Goal: Navigation & Orientation: Find specific page/section

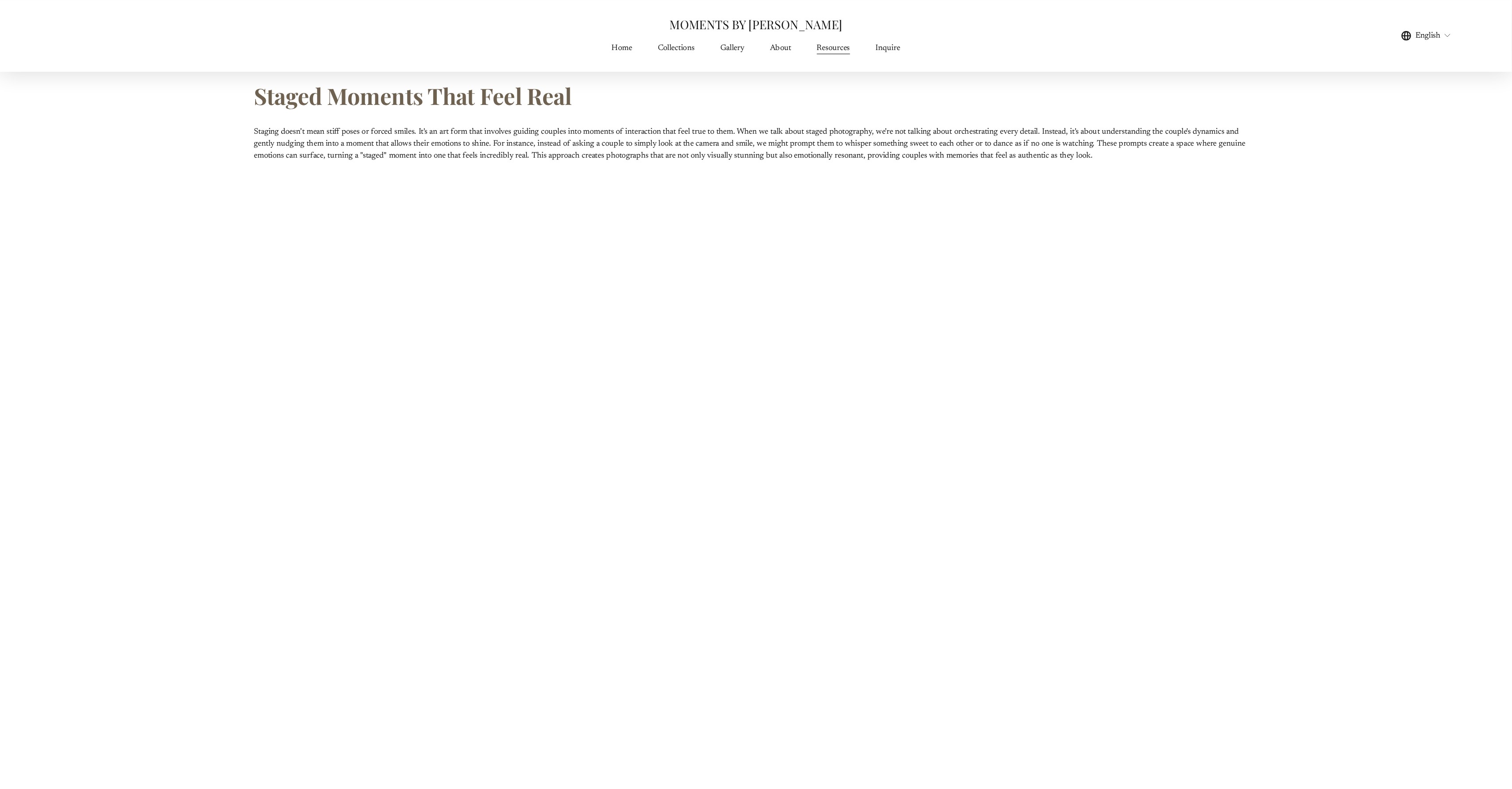
scroll to position [2544, 0]
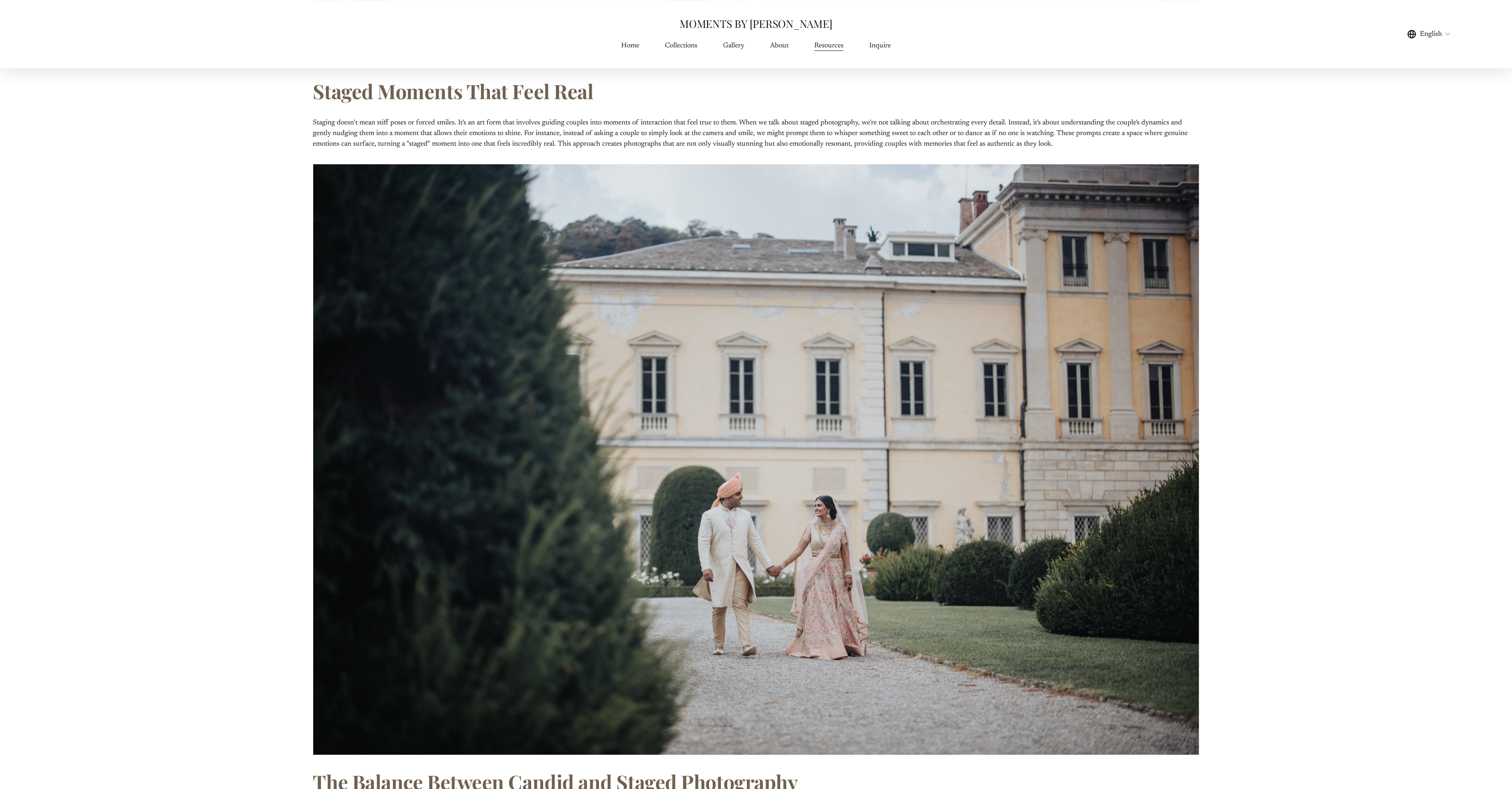
click at [779, 45] on link "About" at bounding box center [779, 45] width 19 height 12
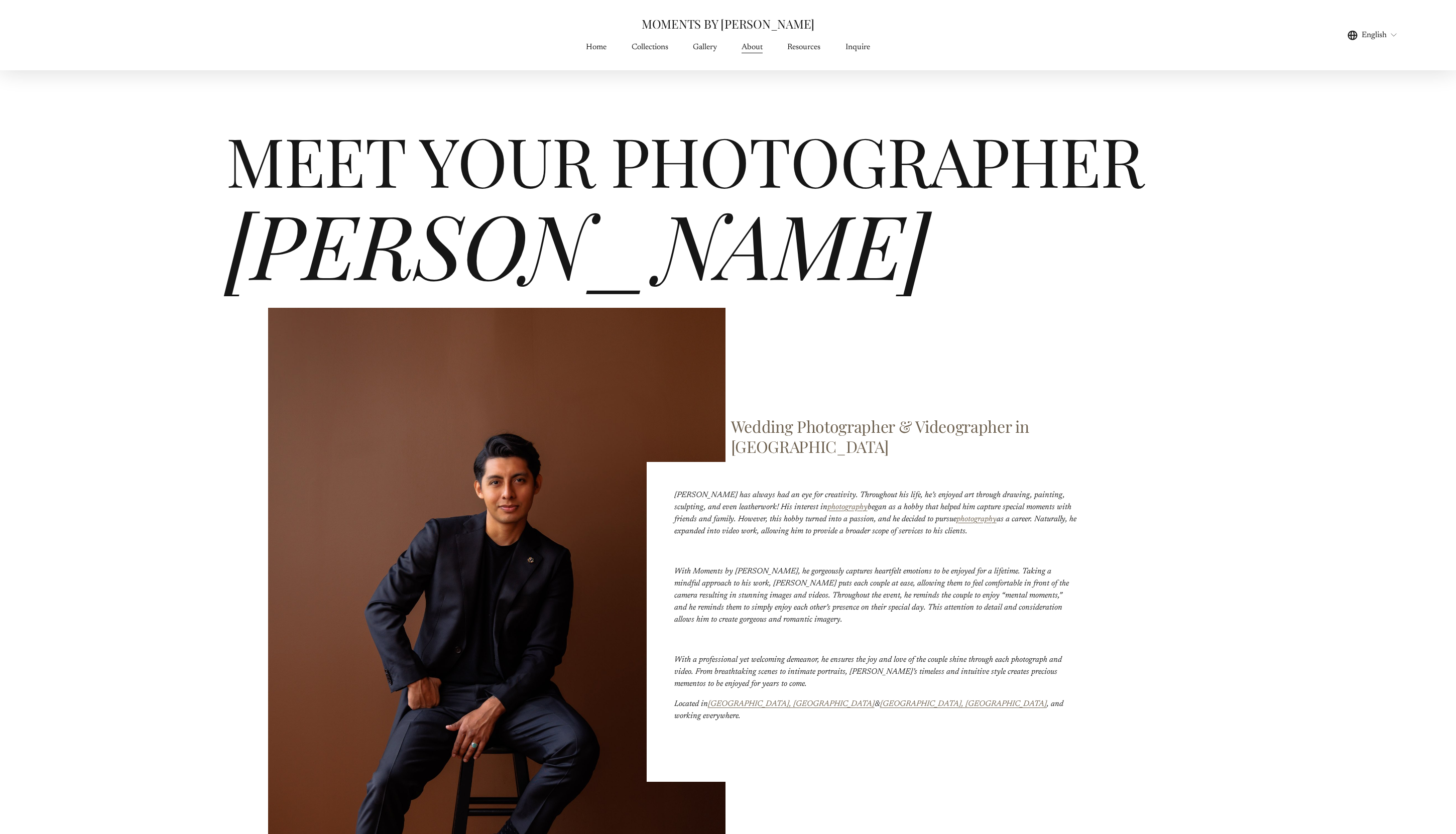
click at [603, 45] on link "Home" at bounding box center [596, 47] width 21 height 13
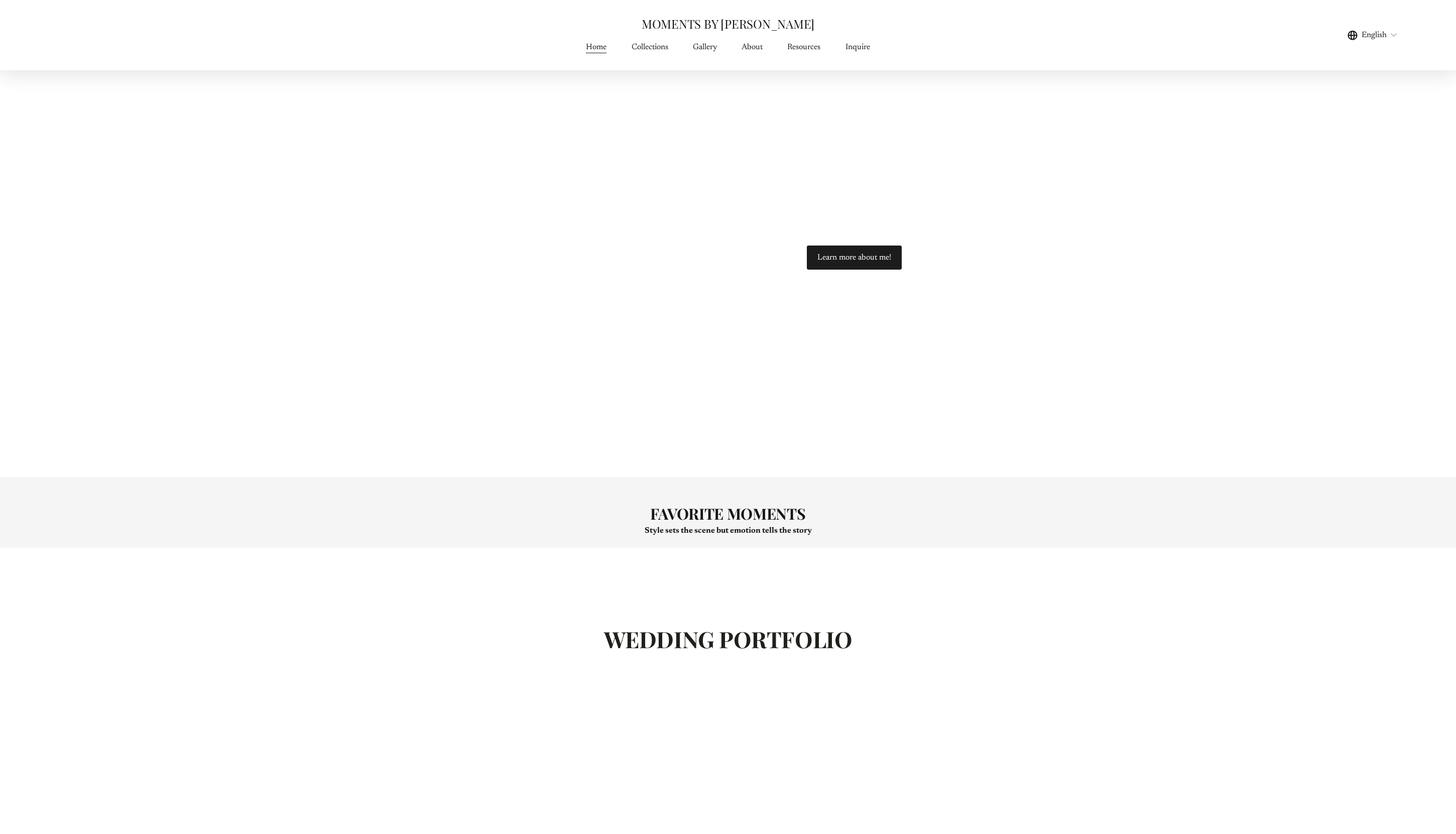
scroll to position [2466, 0]
